Goal: Complete application form

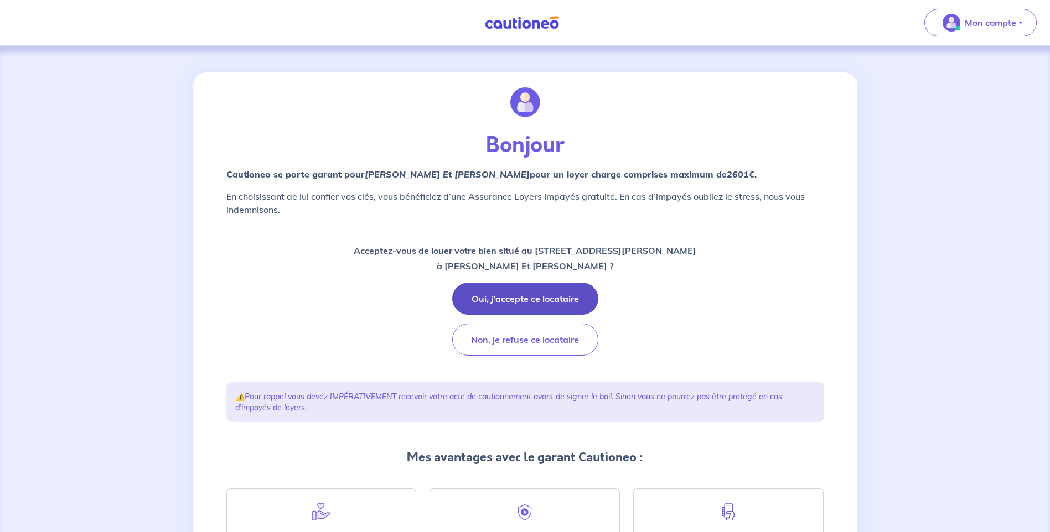
click at [531, 305] on button "Oui, j'accepte ce locataire" at bounding box center [525, 299] width 146 height 32
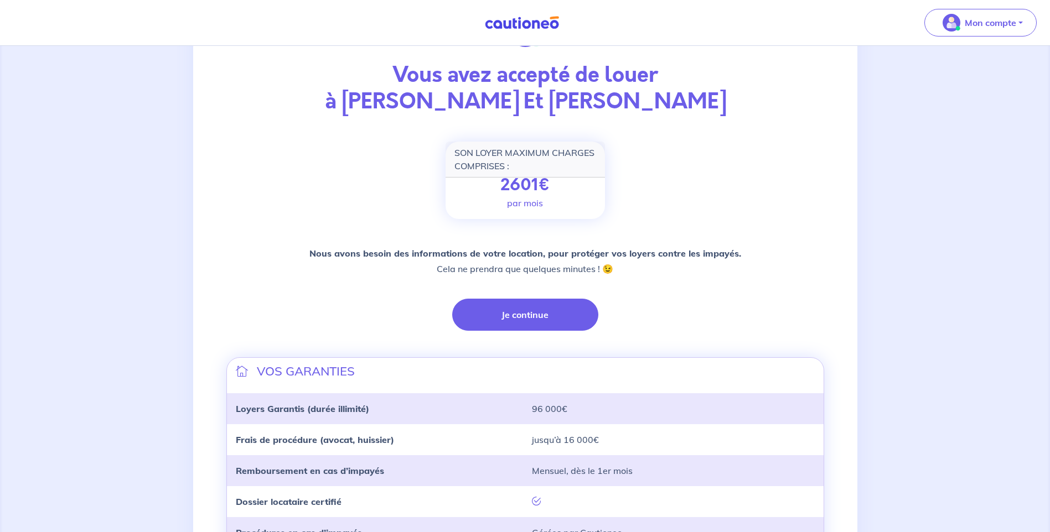
scroll to position [206, 0]
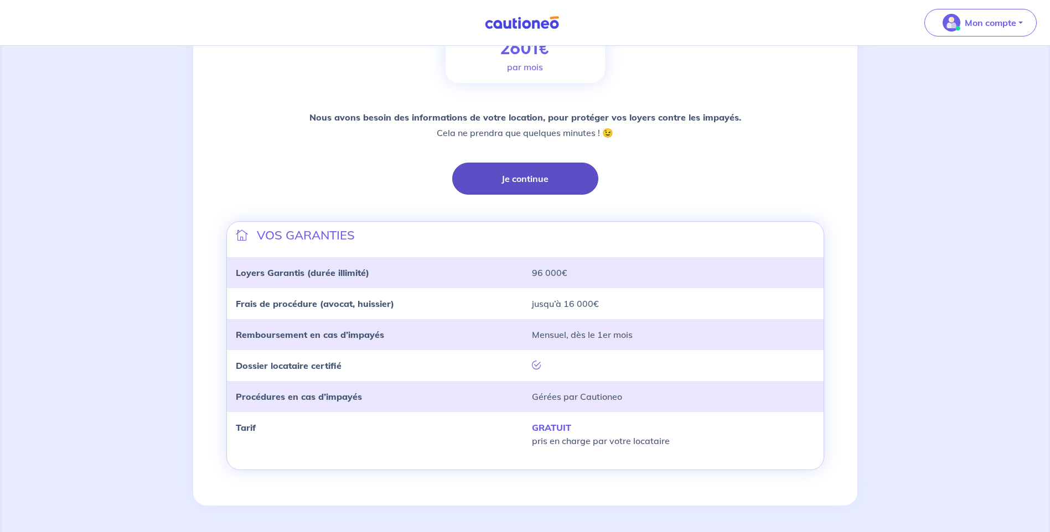
click at [521, 171] on button "Je continue" at bounding box center [525, 179] width 146 height 32
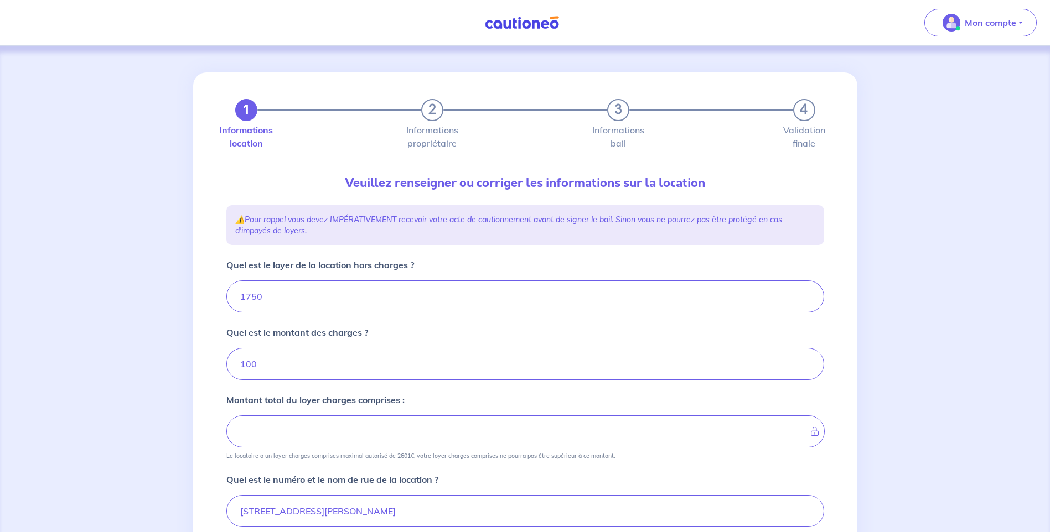
type input "1850"
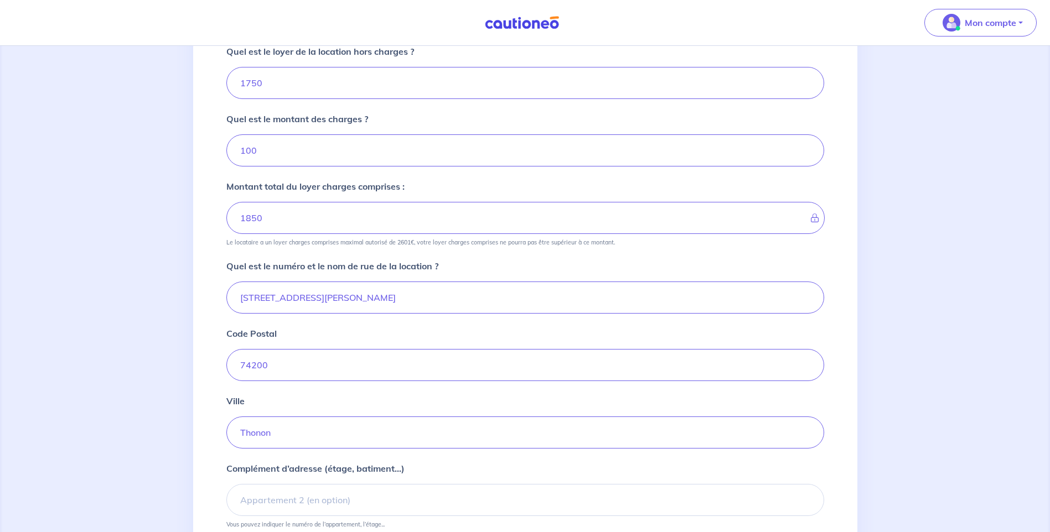
scroll to position [206, 0]
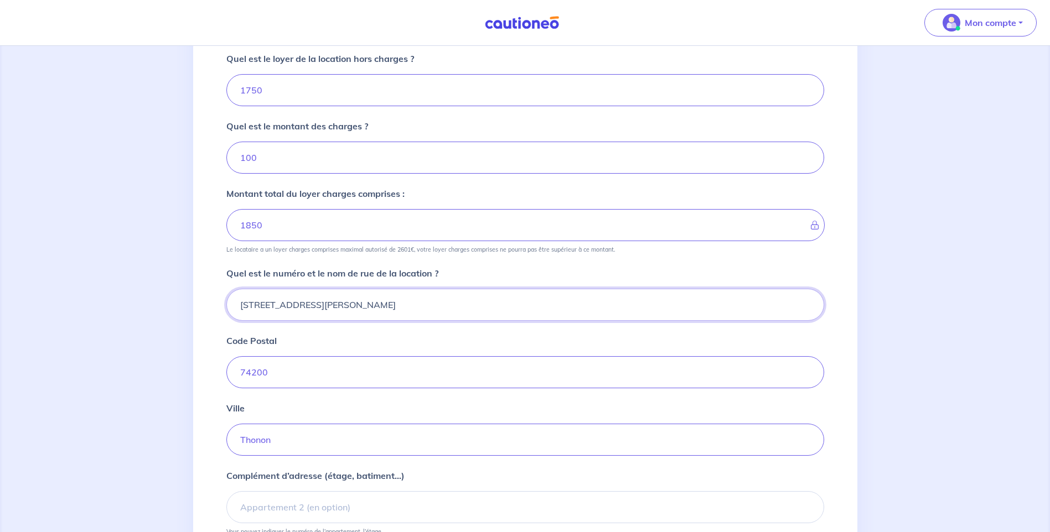
drag, startPoint x: 251, startPoint y: 303, endPoint x: 218, endPoint y: 305, distance: 33.3
click at [218, 306] on div "1 2 3 4 Informations location Informations propriétaire Informations bail Valid…" at bounding box center [525, 241] width 664 height 750
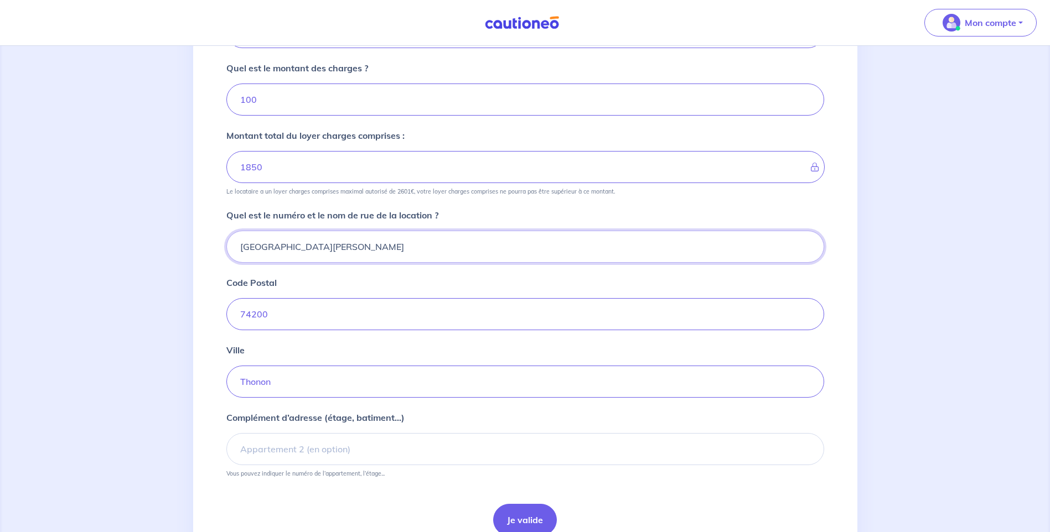
scroll to position [317, 0]
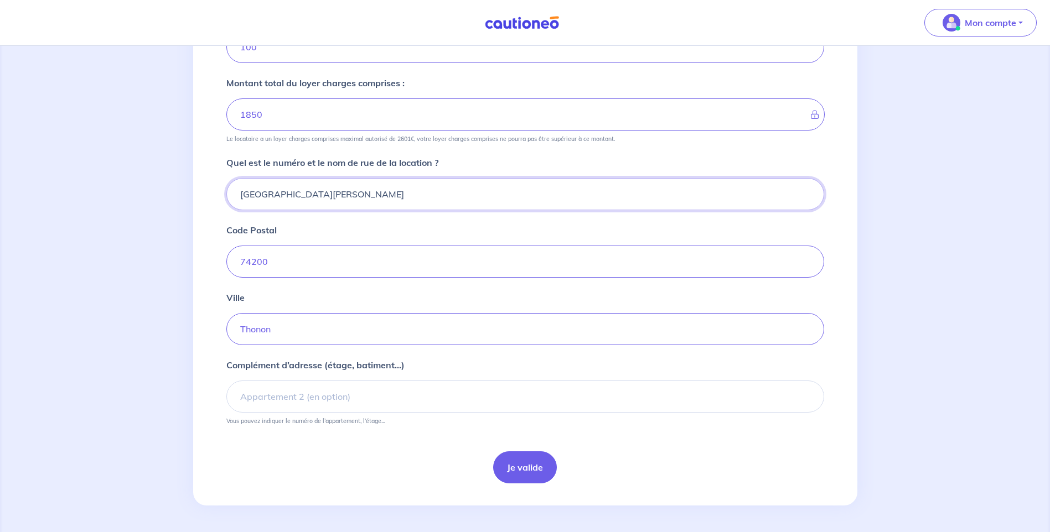
type input "[GEOGRAPHIC_DATA][PERSON_NAME]"
click at [333, 402] on input "Complément d’adresse (étage, batiment...)" at bounding box center [525, 397] width 598 height 32
type input "1"
click at [510, 467] on button "Je valide" at bounding box center [525, 468] width 64 height 32
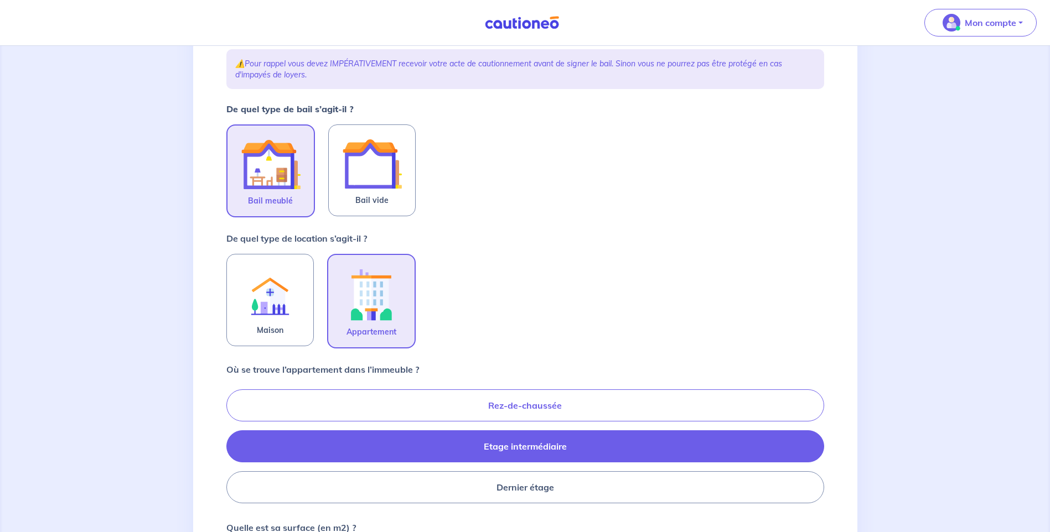
scroll to position [332, 0]
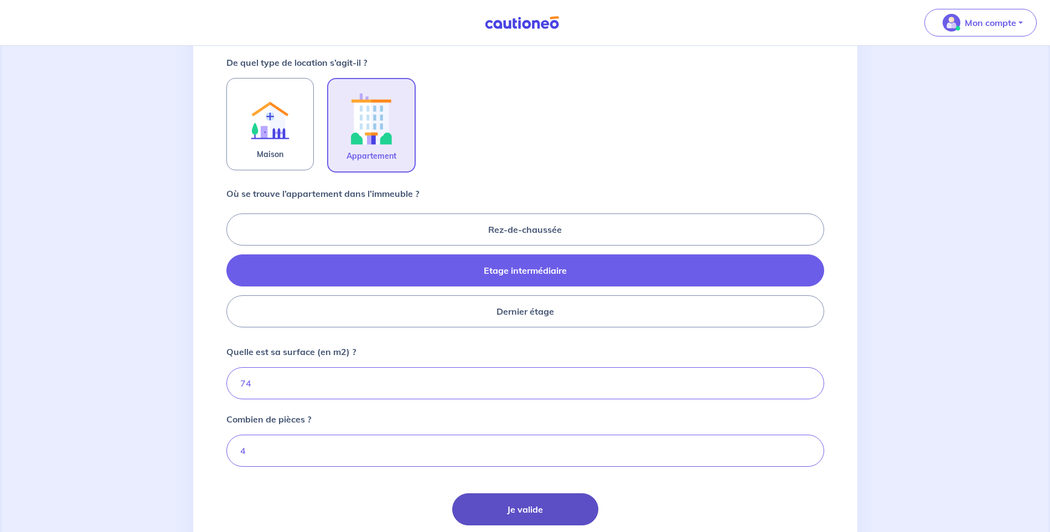
click at [546, 516] on button "Je valide" at bounding box center [525, 510] width 146 height 32
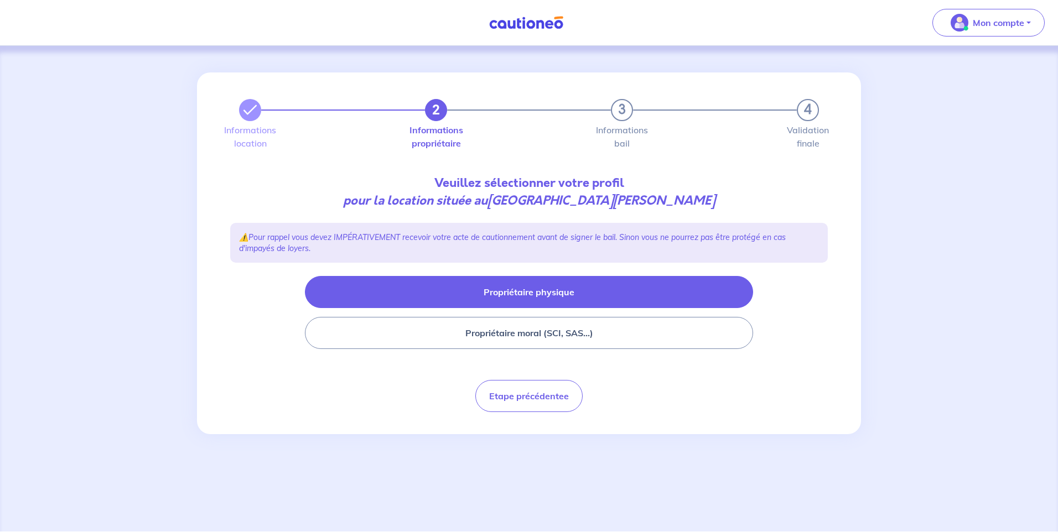
click at [549, 301] on button "Propriétaire physique" at bounding box center [529, 292] width 448 height 32
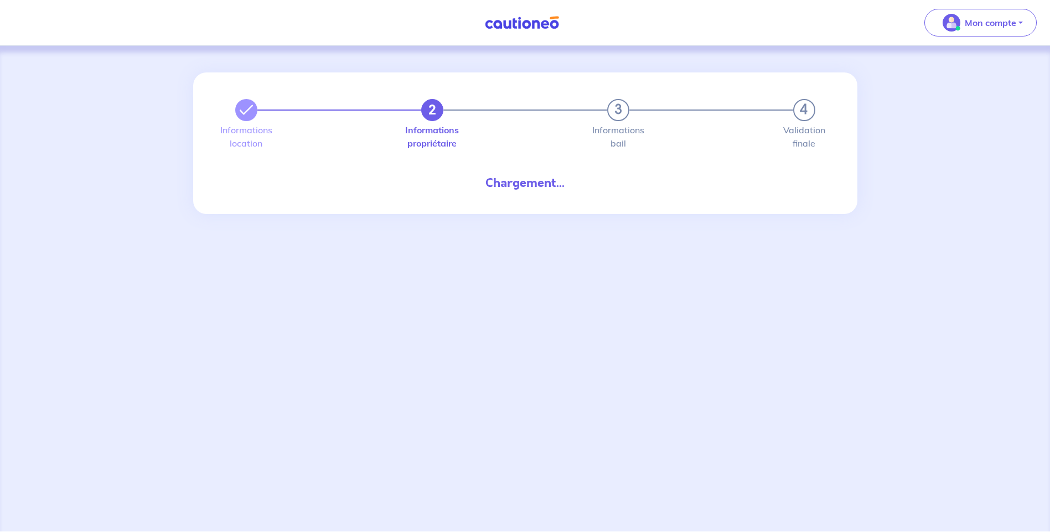
select select "FR"
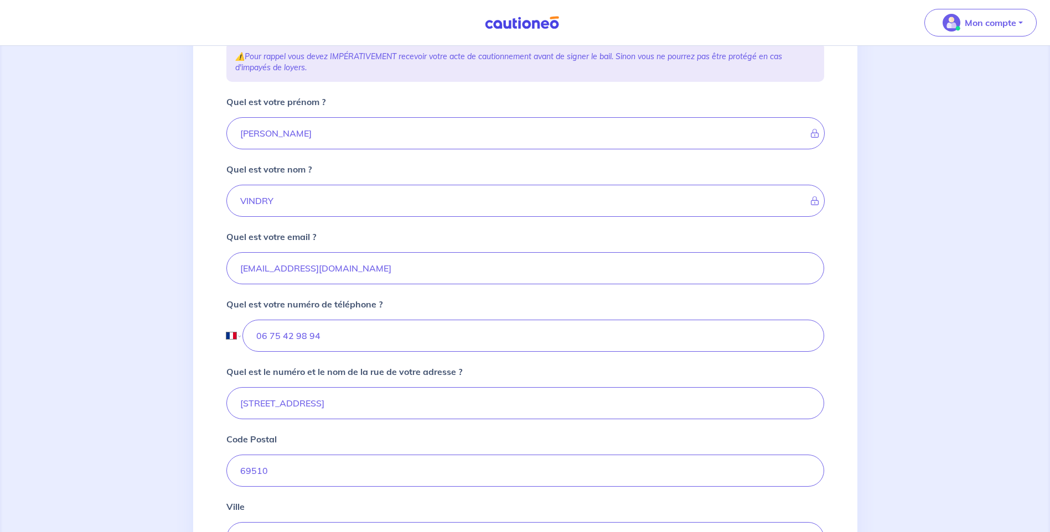
scroll to position [189, 0]
click at [811, 133] on icon at bounding box center [811, 134] width 0 height 9
click at [811, 137] on icon at bounding box center [811, 134] width 0 height 9
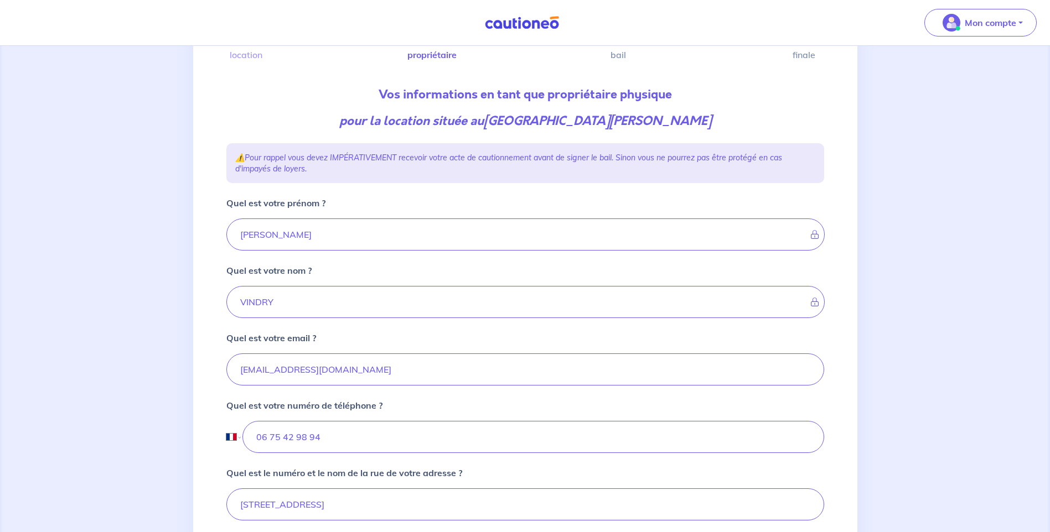
scroll to position [0, 0]
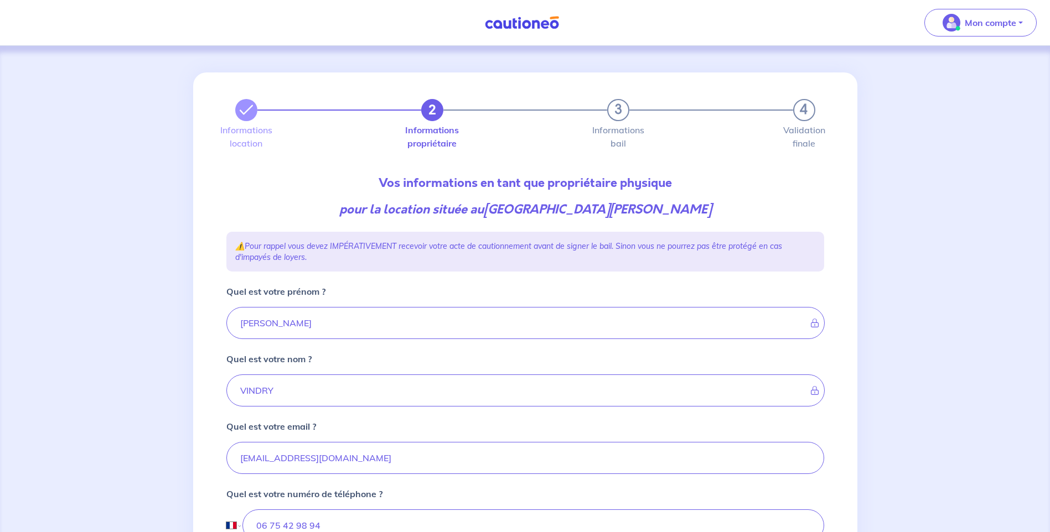
click at [248, 134] on label "Informations location" at bounding box center [246, 137] width 22 height 22
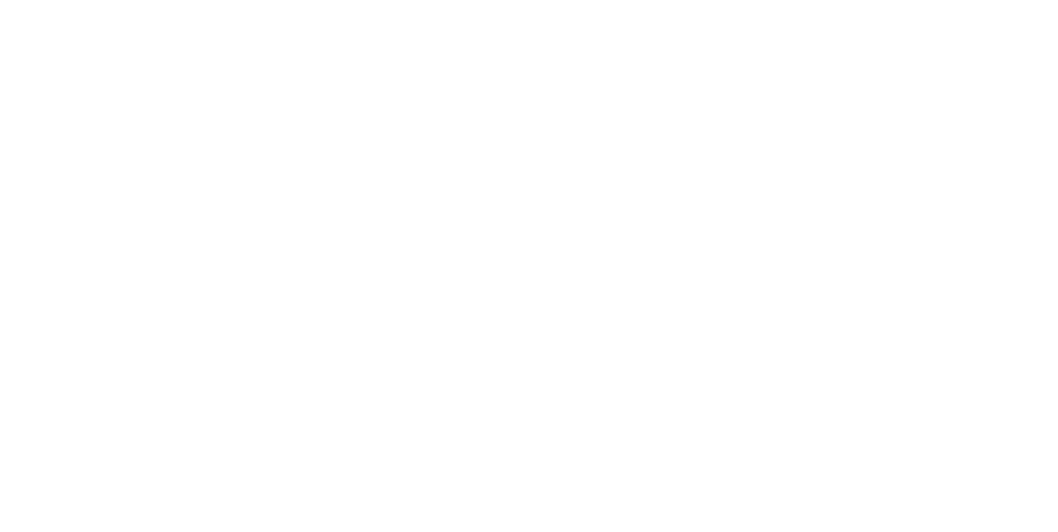
select select "FR"
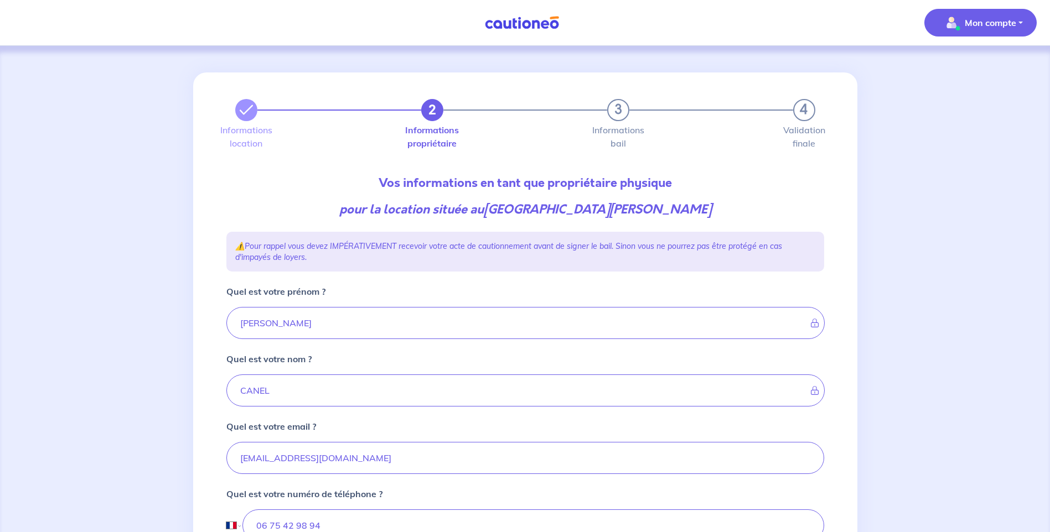
click at [991, 33] on button "Mon compte" at bounding box center [980, 23] width 112 height 28
click at [970, 92] on link "Me déconnecter" at bounding box center [969, 96] width 89 height 18
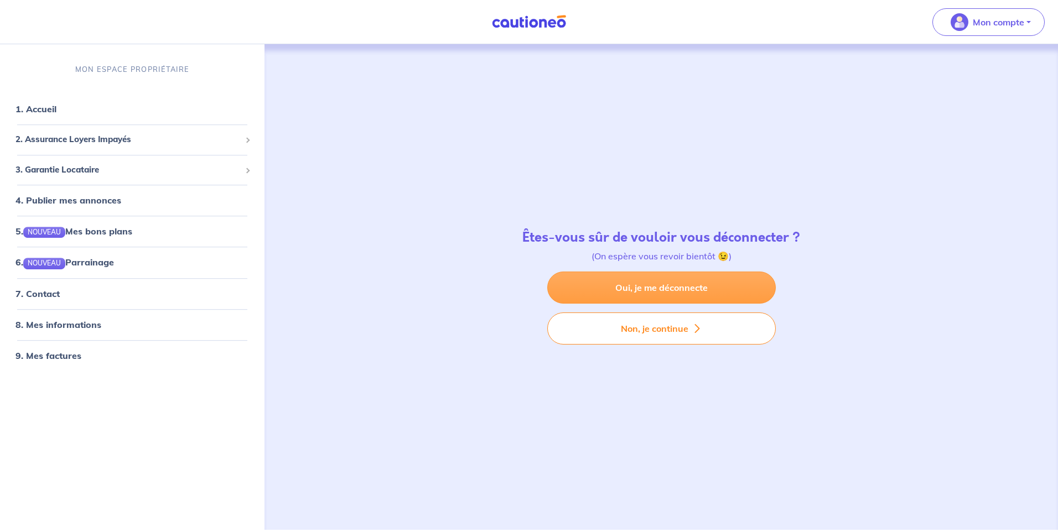
click at [687, 282] on link "Oui, je me déconnecte" at bounding box center [661, 288] width 229 height 32
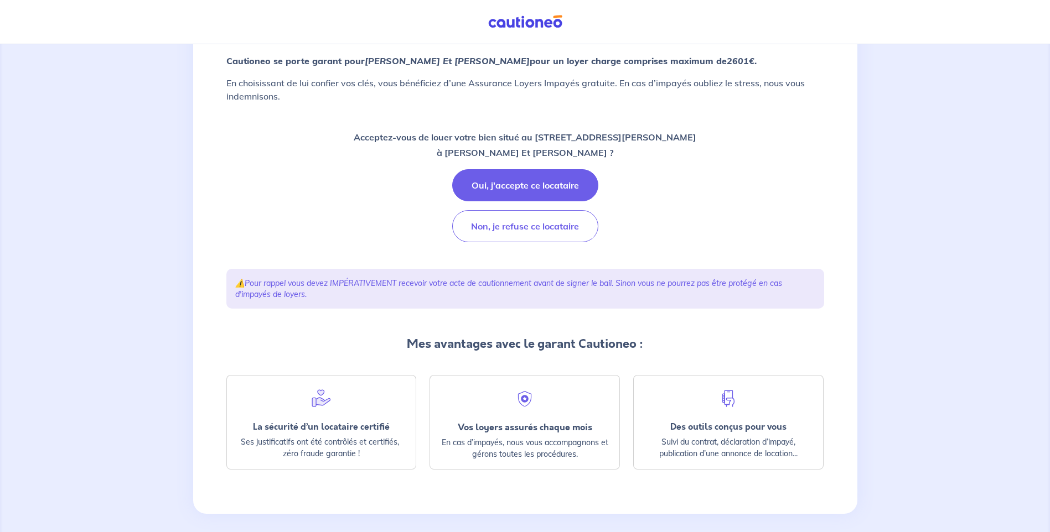
scroll to position [120, 0]
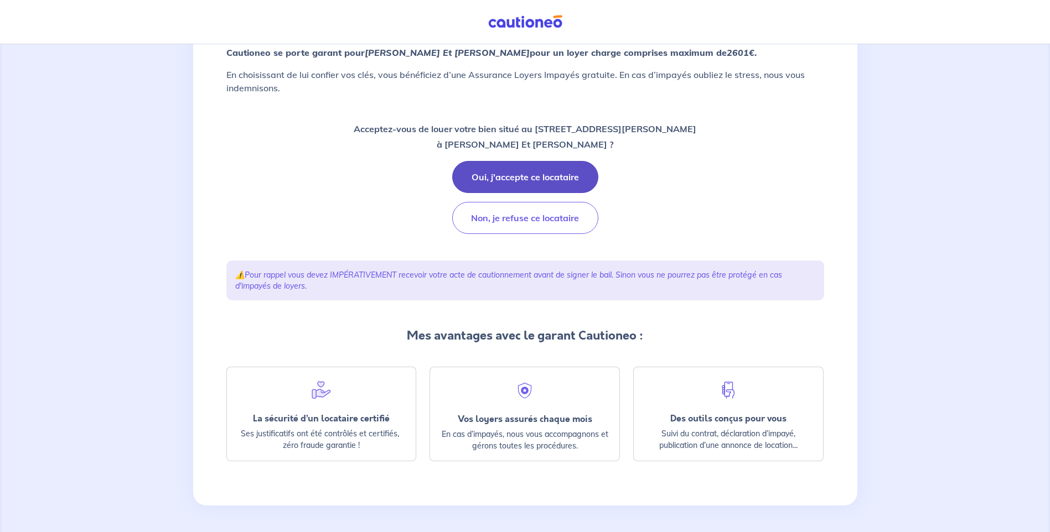
click at [529, 182] on button "Oui, j'accepte ce locataire" at bounding box center [525, 177] width 146 height 32
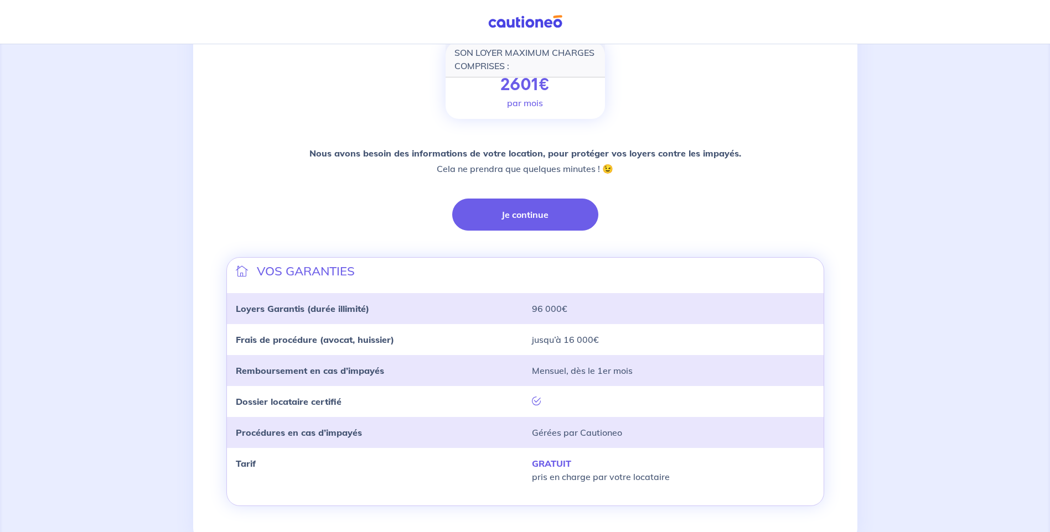
scroll to position [149, 0]
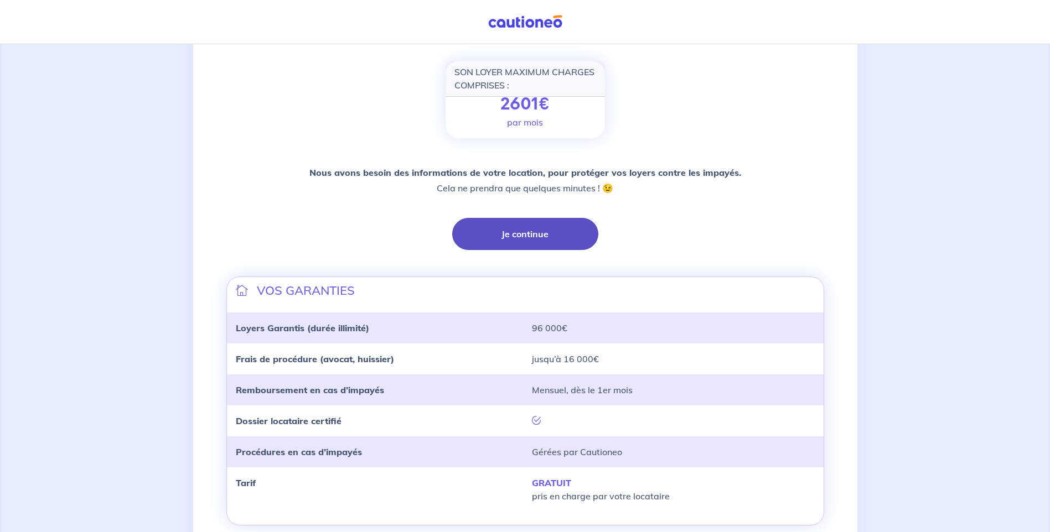
click at [529, 221] on button "Je continue" at bounding box center [525, 234] width 146 height 32
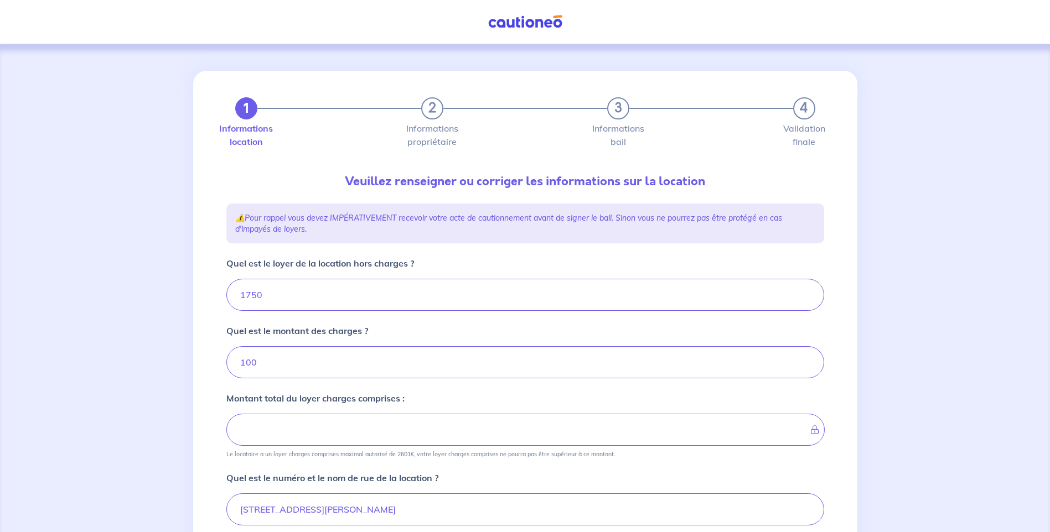
type input "1850"
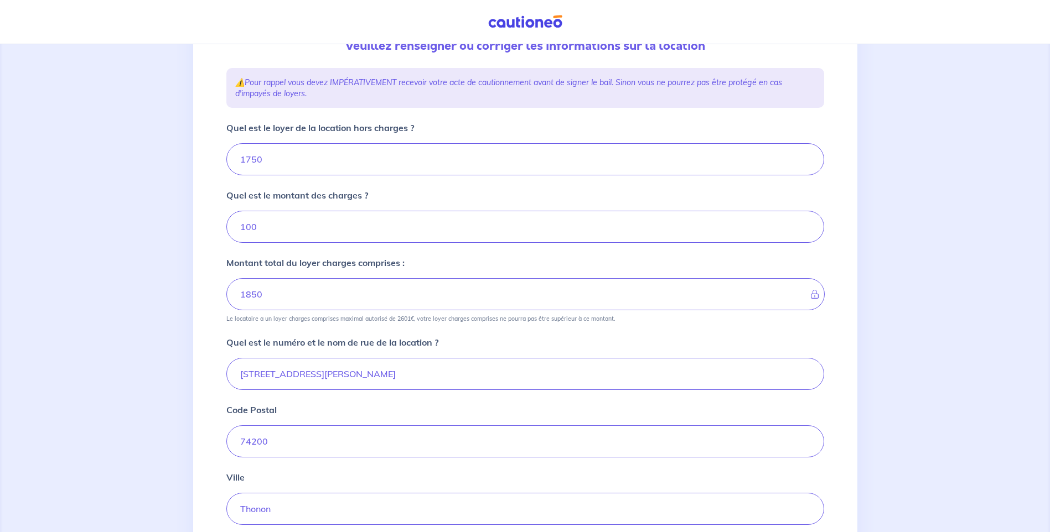
scroll to position [221, 0]
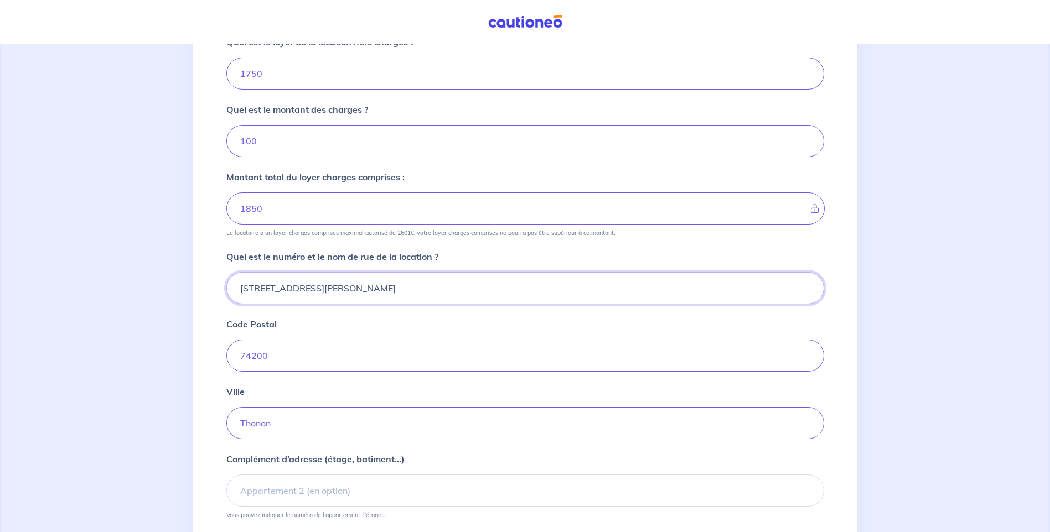
click at [251, 289] on input "[STREET_ADDRESS][PERSON_NAME]" at bounding box center [525, 288] width 598 height 32
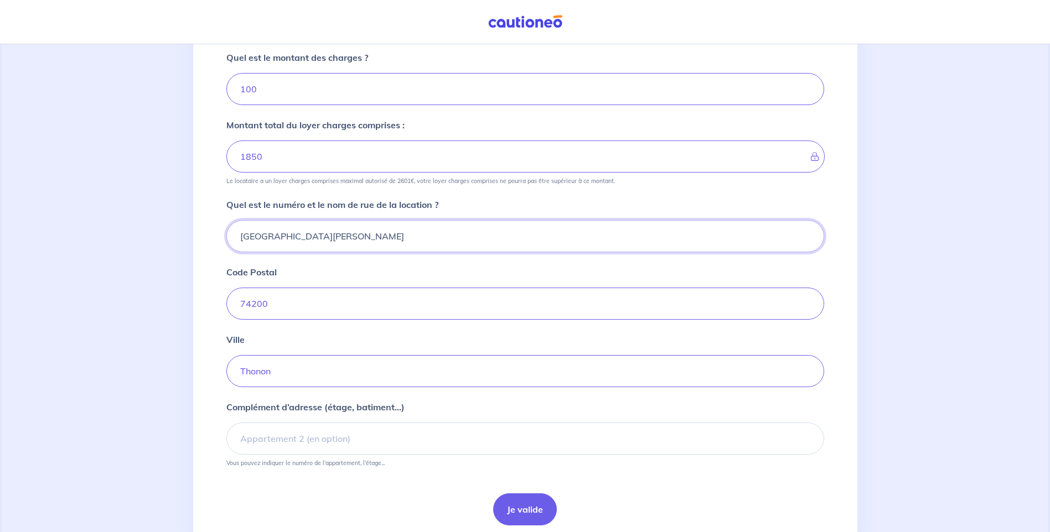
scroll to position [315, 0]
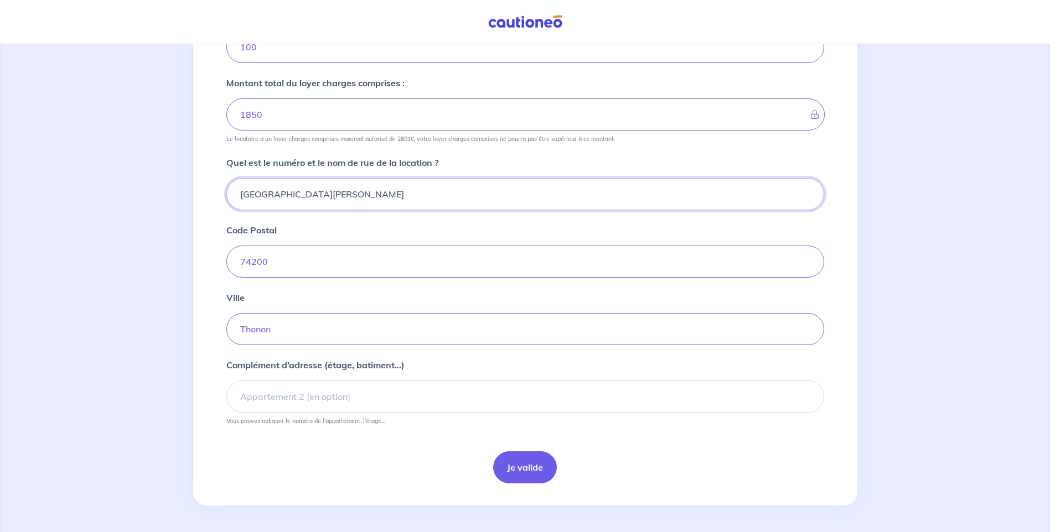
type input "[GEOGRAPHIC_DATA][PERSON_NAME]"
click at [361, 408] on input "Complément d’adresse (étage, batiment...)" at bounding box center [525, 397] width 598 height 32
type input "1"
click at [537, 477] on button "Je valide" at bounding box center [525, 468] width 64 height 32
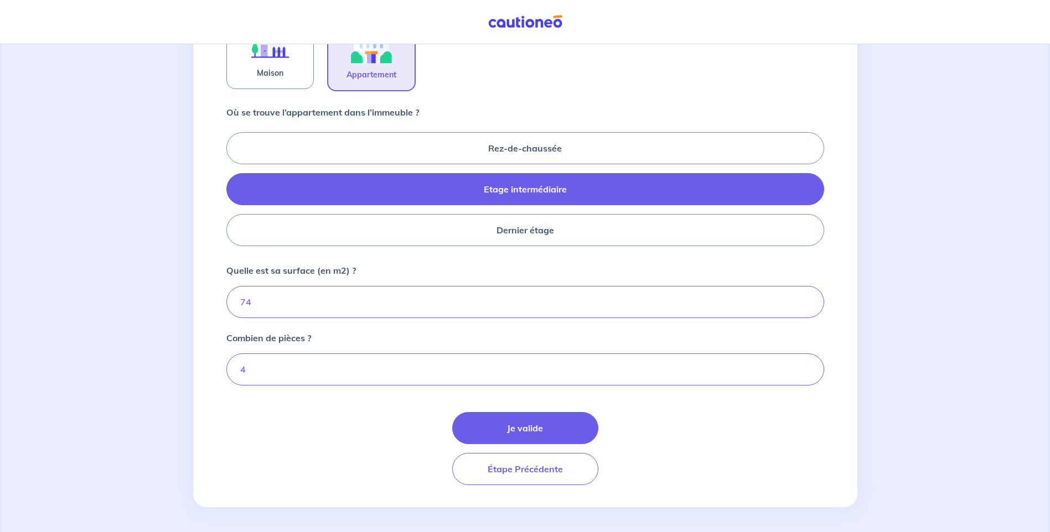
scroll to position [413, 0]
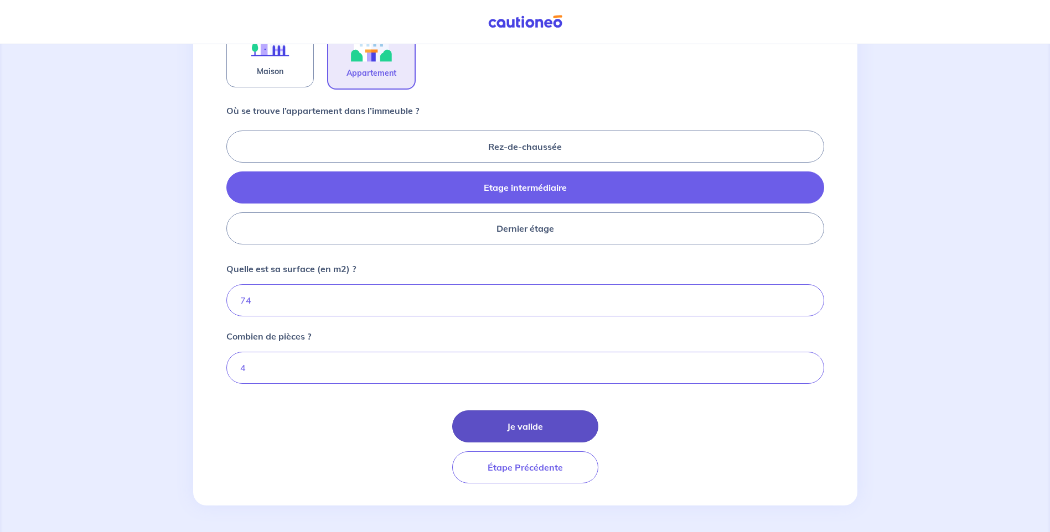
click at [555, 423] on button "Je valide" at bounding box center [525, 427] width 146 height 32
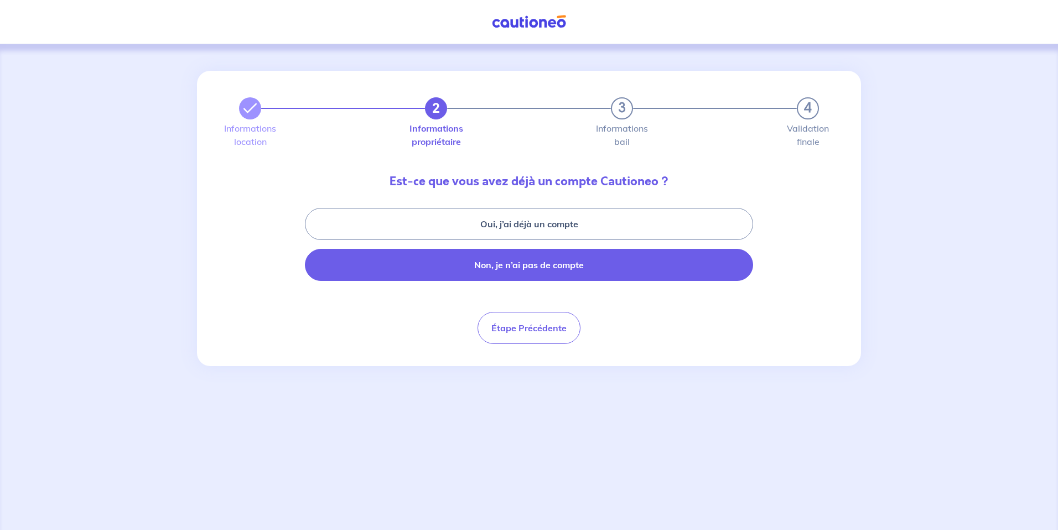
click at [553, 263] on button "Non, je n’ai pas de compte" at bounding box center [529, 265] width 448 height 32
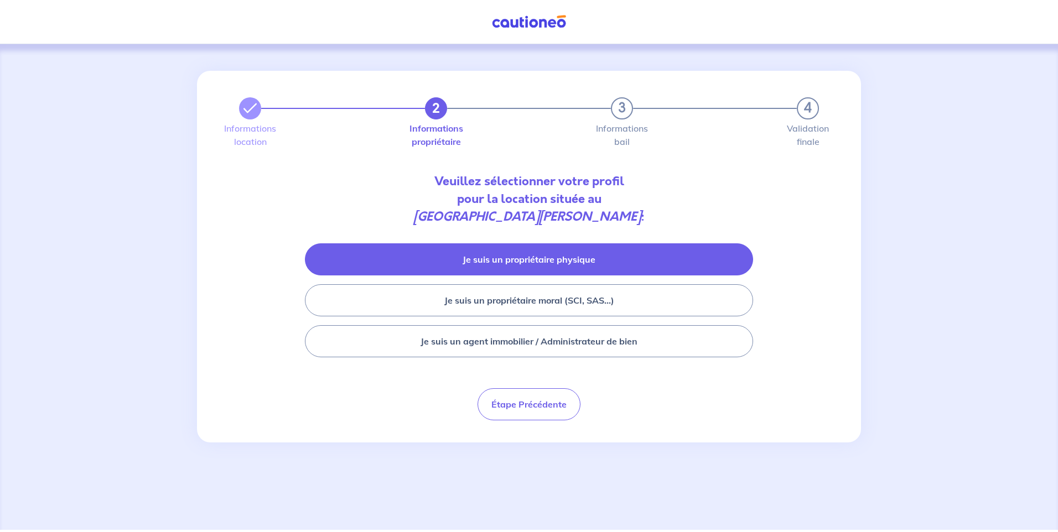
click at [514, 259] on button "Je suis un propriétaire physique" at bounding box center [529, 260] width 448 height 32
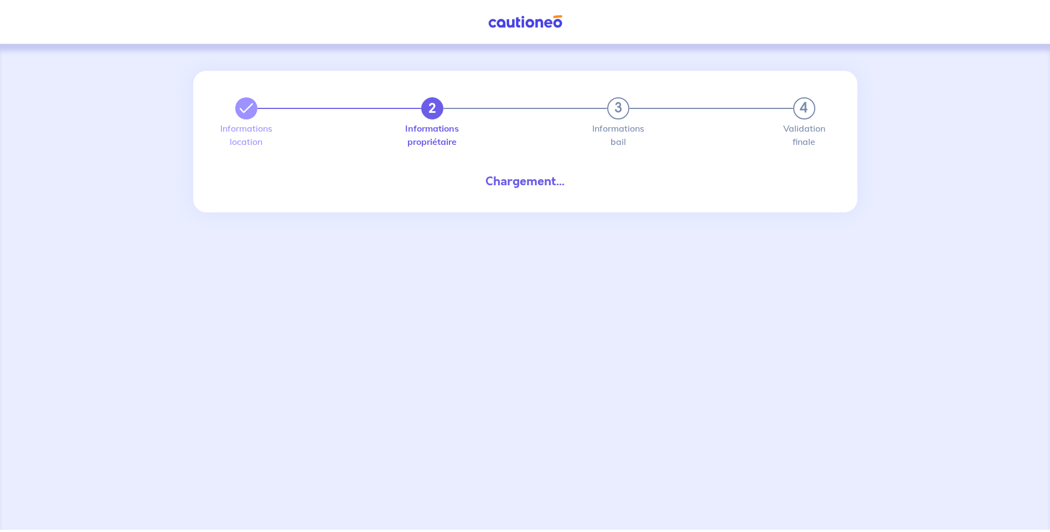
select select "FR"
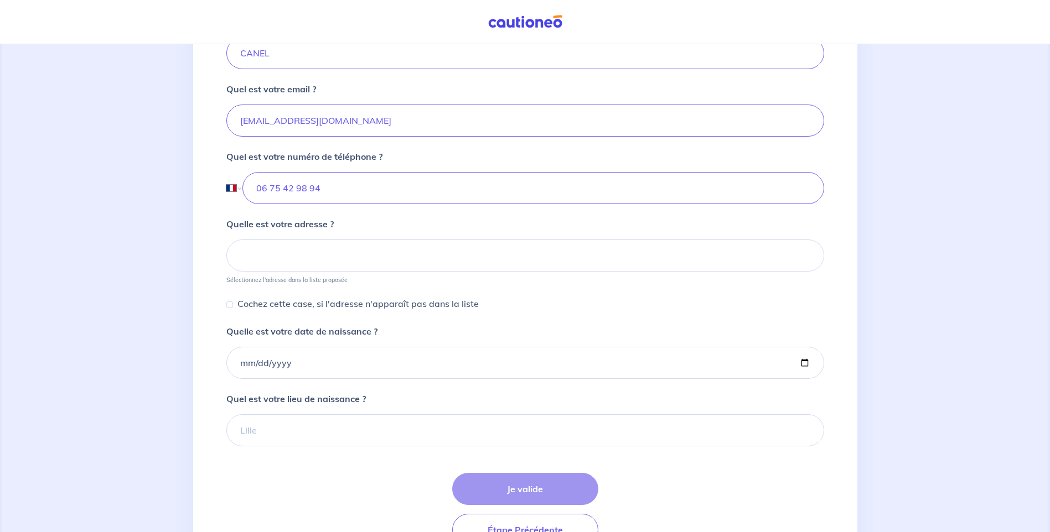
scroll to position [398, 0]
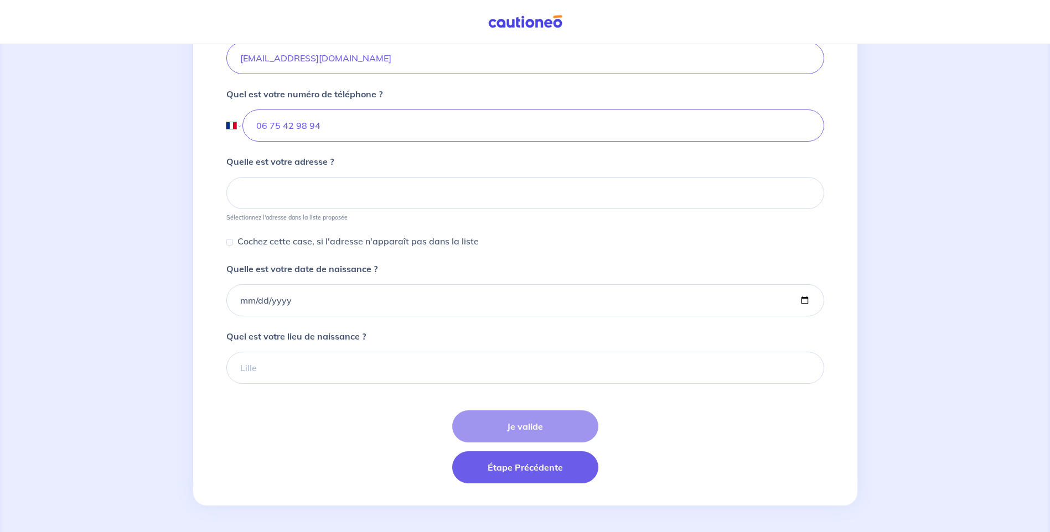
click at [530, 469] on button "Étape Précédente" at bounding box center [525, 468] width 146 height 32
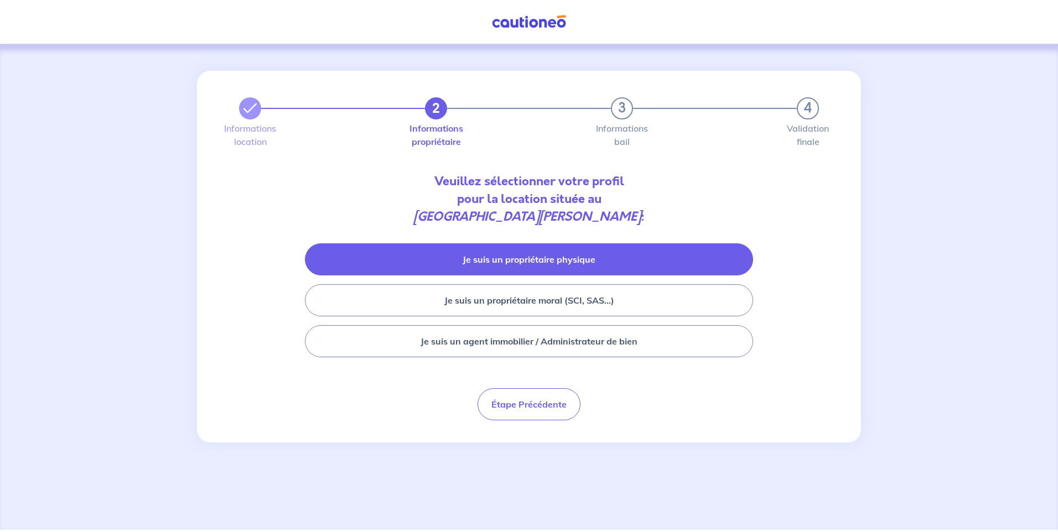
click at [569, 270] on button "Je suis un propriétaire physique" at bounding box center [529, 260] width 448 height 32
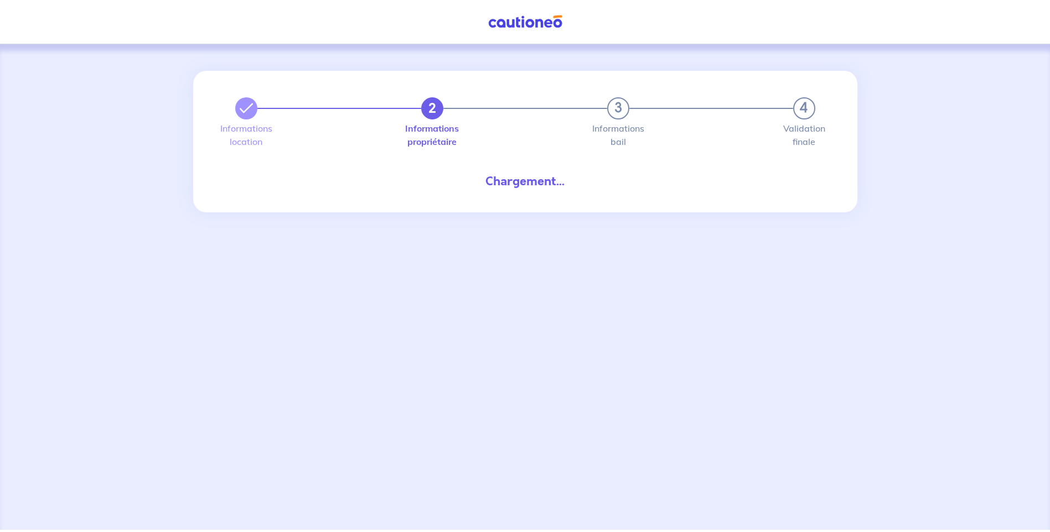
select select "FR"
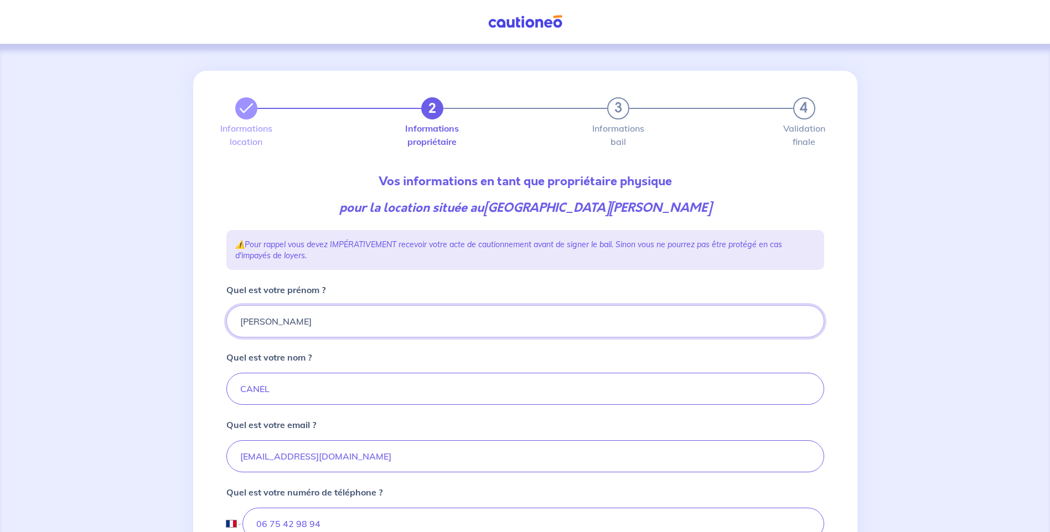
drag, startPoint x: 284, startPoint y: 323, endPoint x: 220, endPoint y: 325, distance: 64.2
click at [193, 326] on div "2 3 4 Informations location Informations propriétaire Informations bail Validat…" at bounding box center [525, 487] width 664 height 833
click at [477, 317] on input "[PERSON_NAME]" at bounding box center [525, 321] width 598 height 32
type input "A"
type input "[PERSON_NAME]"
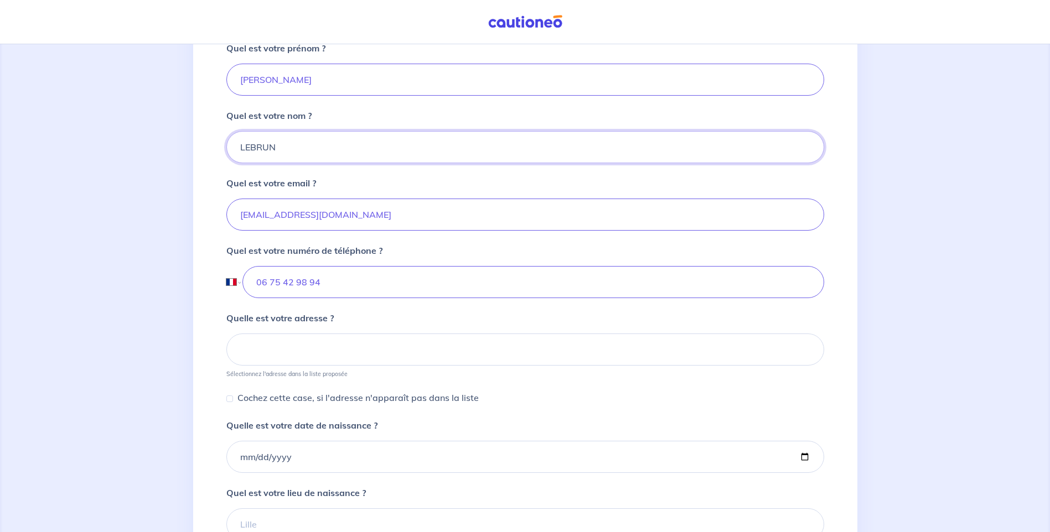
scroll to position [277, 0]
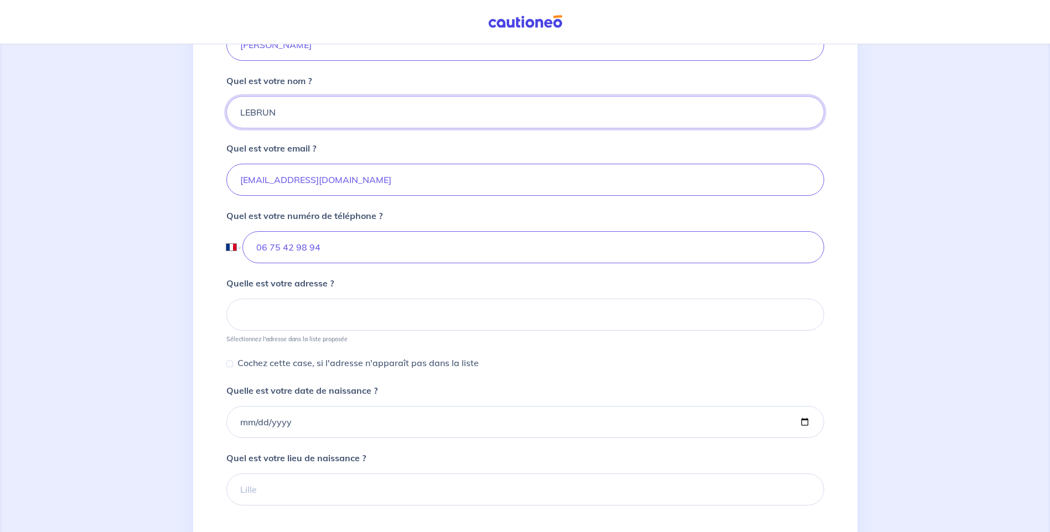
type input "LEBRUN"
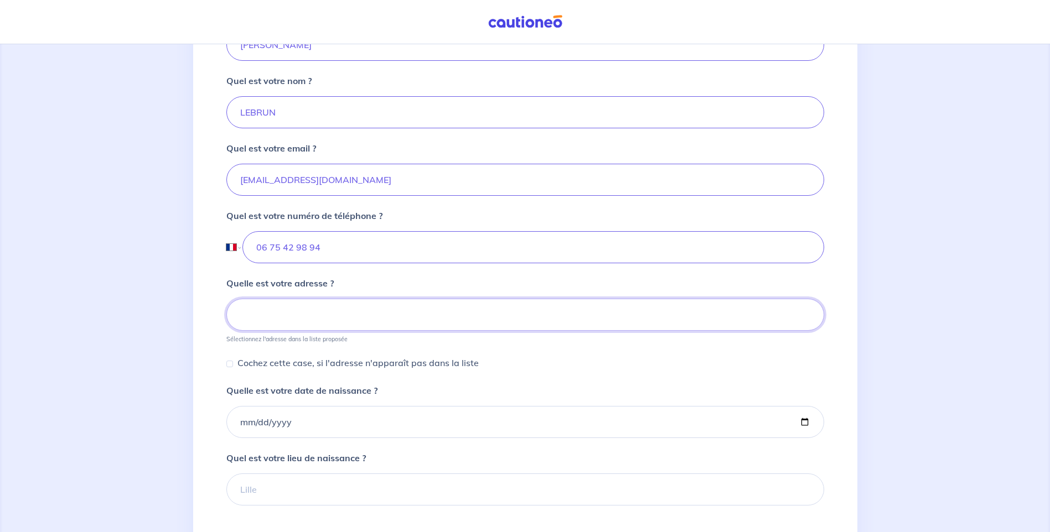
click at [327, 317] on input at bounding box center [525, 315] width 598 height 32
click at [381, 313] on input at bounding box center [525, 315] width 598 height 32
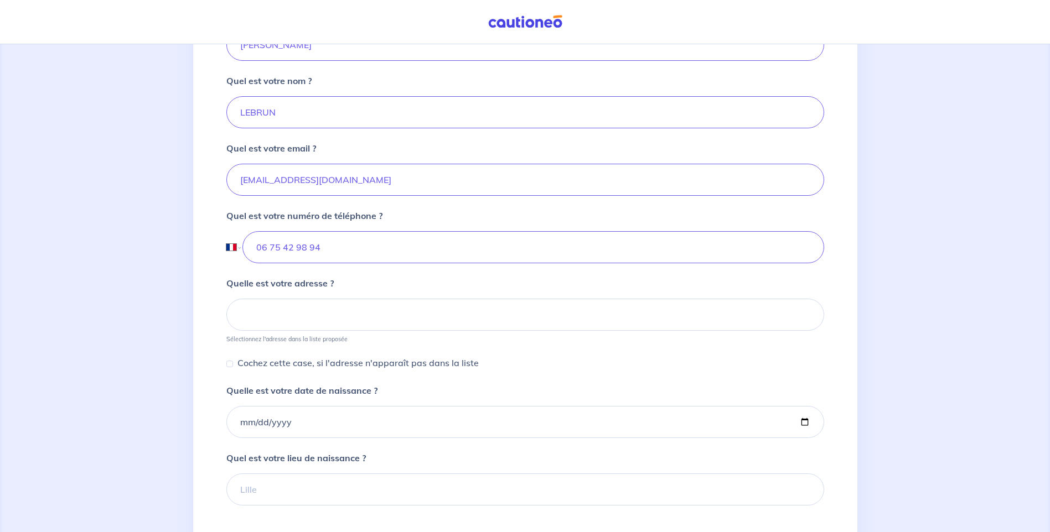
click at [590, 371] on form "Quel est votre prénom ? [PERSON_NAME] est votre nom ? LEBRUN Quel est votre ema…" at bounding box center [525, 306] width 598 height 599
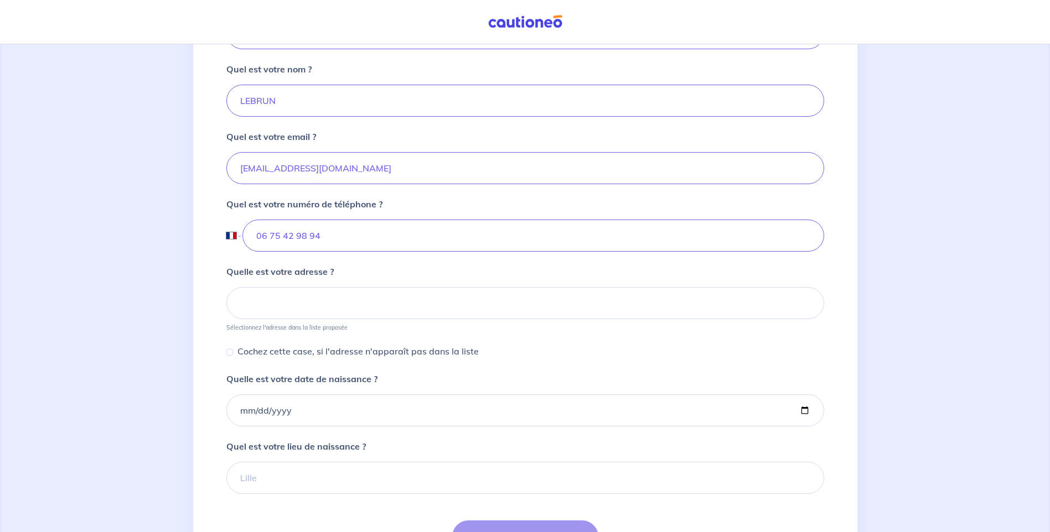
scroll to position [288, 0]
